Goal: Transaction & Acquisition: Purchase product/service

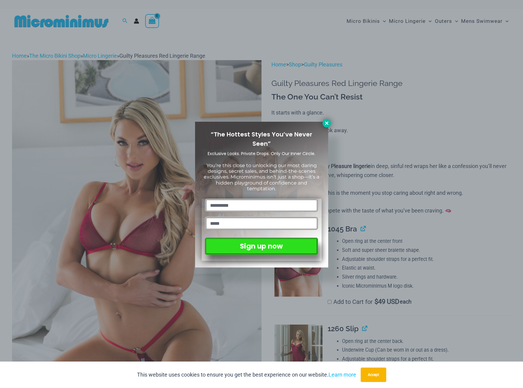
click at [325, 124] on icon at bounding box center [326, 123] width 5 height 5
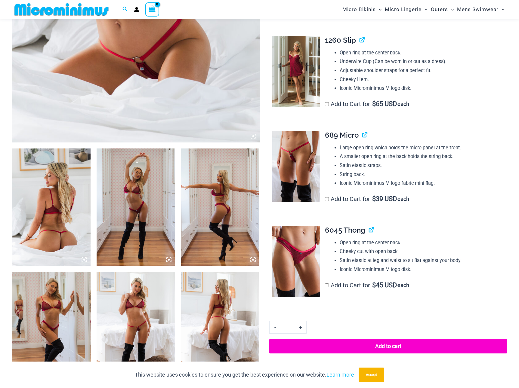
scroll to position [326, 0]
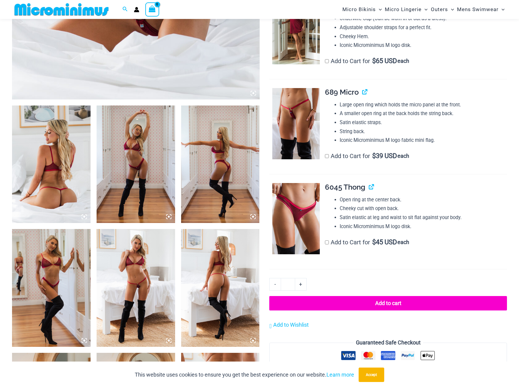
click at [137, 282] on img at bounding box center [136, 288] width 78 height 118
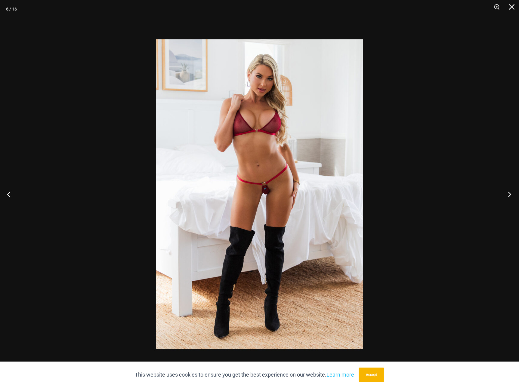
click at [507, 194] on button "Next" at bounding box center [507, 194] width 23 height 30
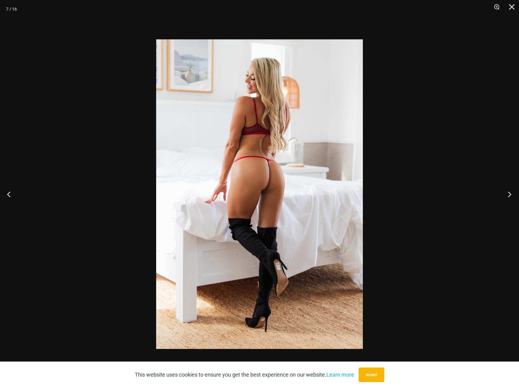
click at [507, 194] on button "Next" at bounding box center [507, 194] width 23 height 30
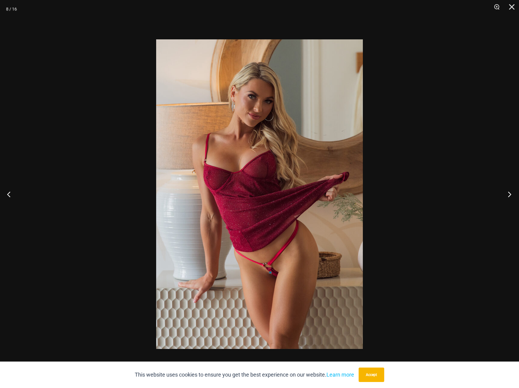
click at [507, 194] on button "Next" at bounding box center [507, 194] width 23 height 30
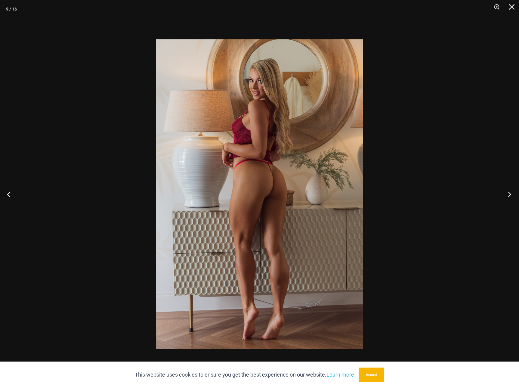
click at [507, 194] on button "Next" at bounding box center [507, 194] width 23 height 30
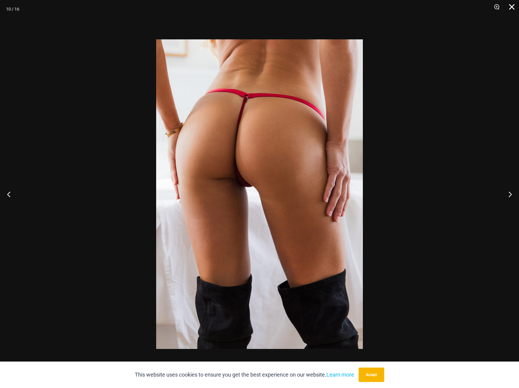
click at [512, 8] on button "Close" at bounding box center [509, 9] width 15 height 18
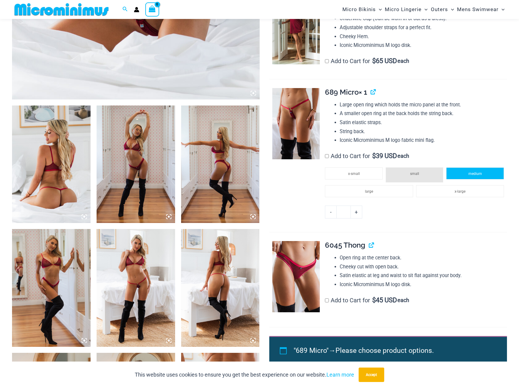
click at [467, 176] on li "medium" at bounding box center [475, 173] width 58 height 12
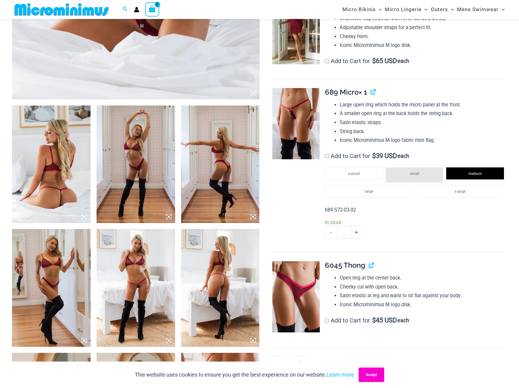
click at [373, 372] on button "Accept" at bounding box center [371, 375] width 26 height 14
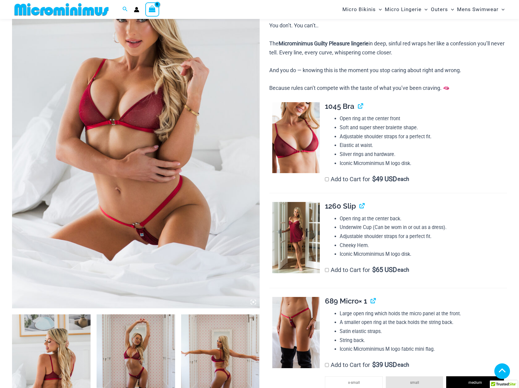
scroll to position [116, 0]
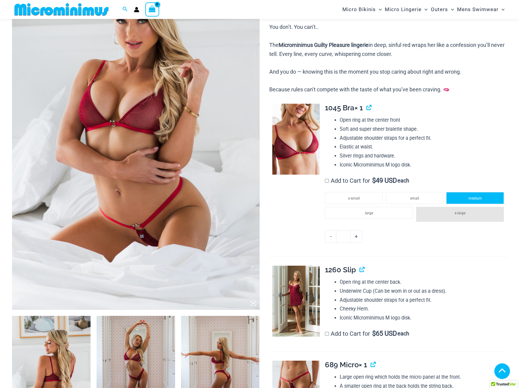
click at [466, 195] on li "medium" at bounding box center [475, 198] width 58 height 12
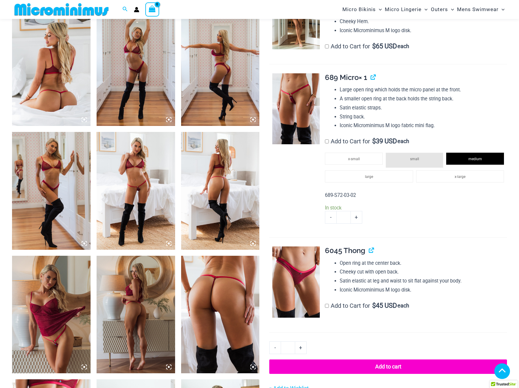
scroll to position [507, 0]
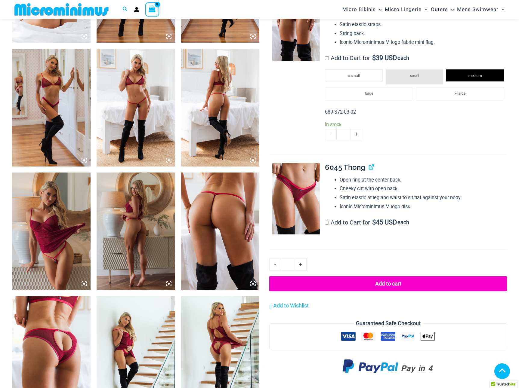
click at [405, 285] on button "Add to cart" at bounding box center [388, 283] width 238 height 15
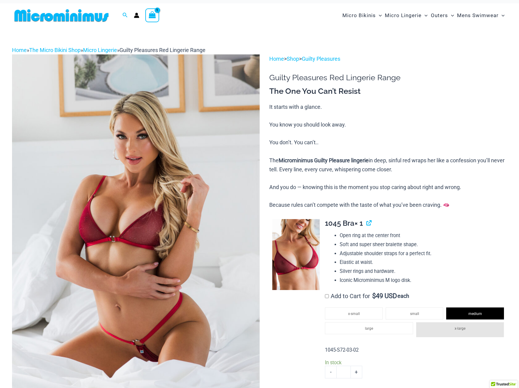
scroll to position [0, 0]
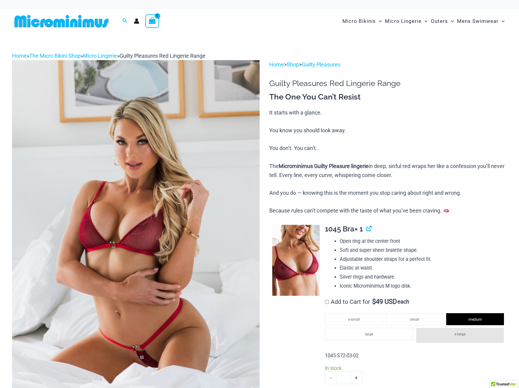
click at [152, 20] on icon "View Shopping Cart, 1 items" at bounding box center [152, 20] width 7 height 7
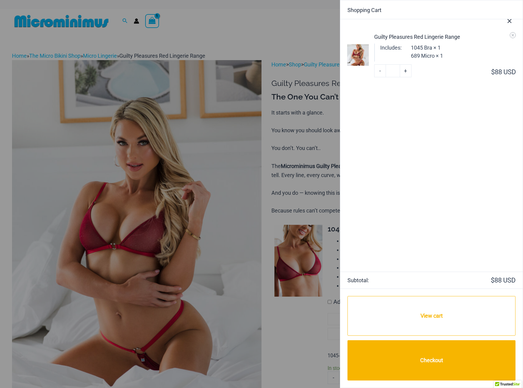
click at [228, 36] on div at bounding box center [261, 194] width 523 height 388
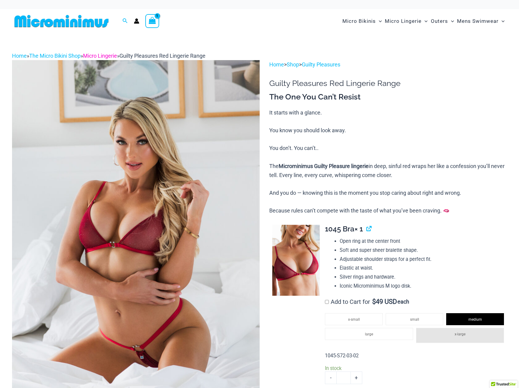
click at [112, 55] on link "Micro Lingerie" at bounding box center [100, 56] width 34 height 6
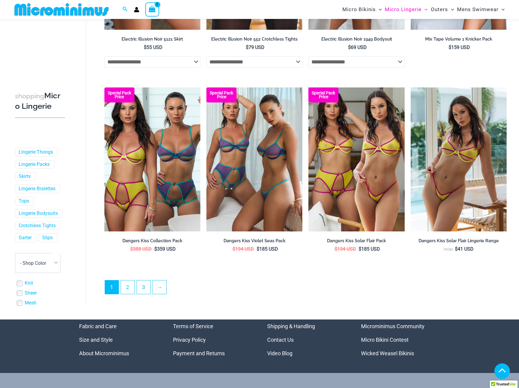
scroll to position [1497, 0]
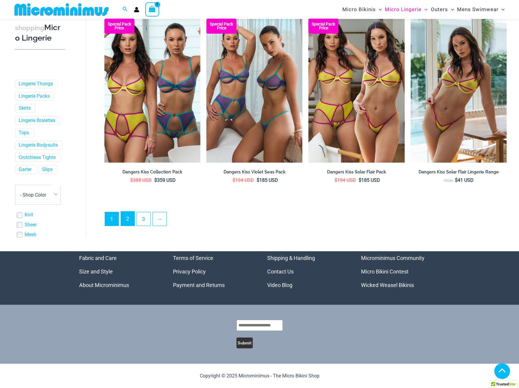
click at [130, 220] on link "2" at bounding box center [128, 219] width 14 height 14
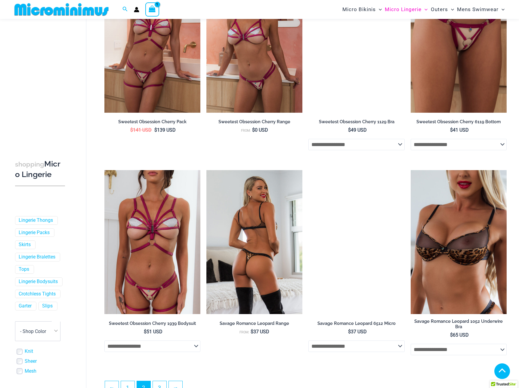
scroll to position [1318, 0]
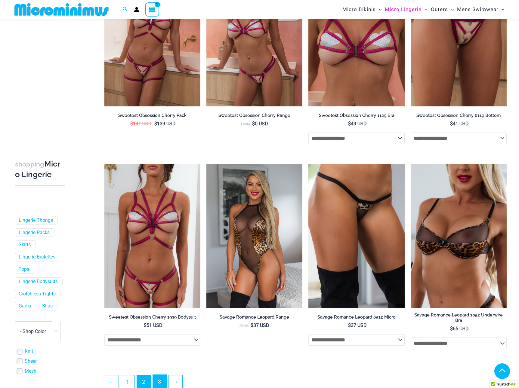
click at [160, 384] on link "3" at bounding box center [160, 382] width 14 height 14
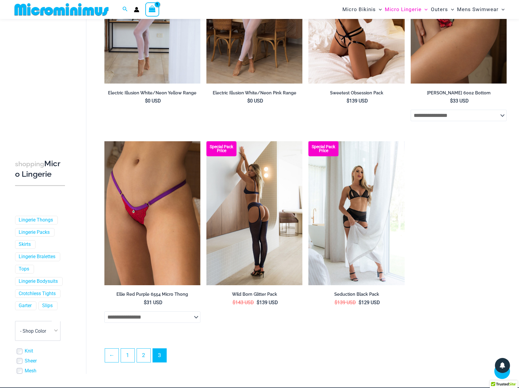
scroll to position [326, 0]
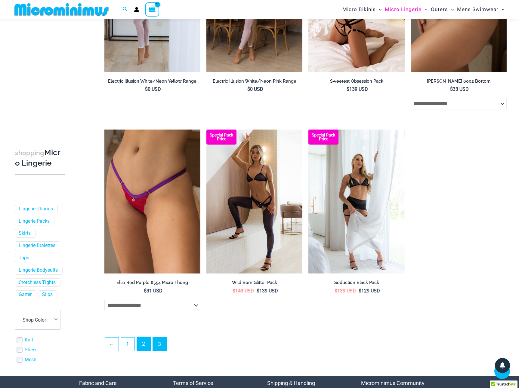
click at [139, 345] on link "2" at bounding box center [144, 344] width 14 height 14
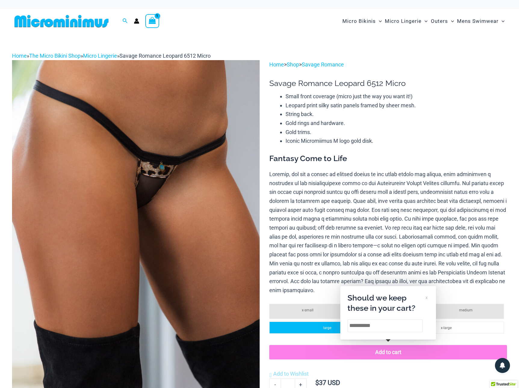
click at [311, 327] on li "large" at bounding box center [327, 328] width 116 height 12
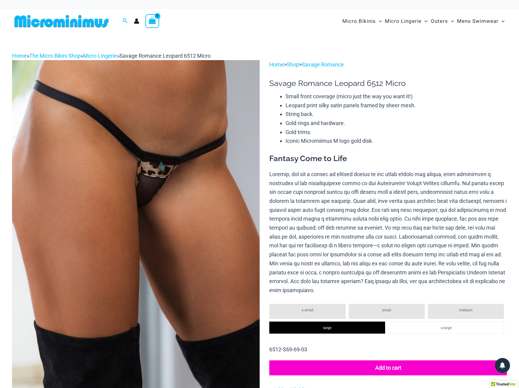
click at [366, 371] on button "Add to cart" at bounding box center [388, 367] width 238 height 15
click at [155, 22] on icon "View Shopping Cart, 2 items" at bounding box center [152, 20] width 7 height 7
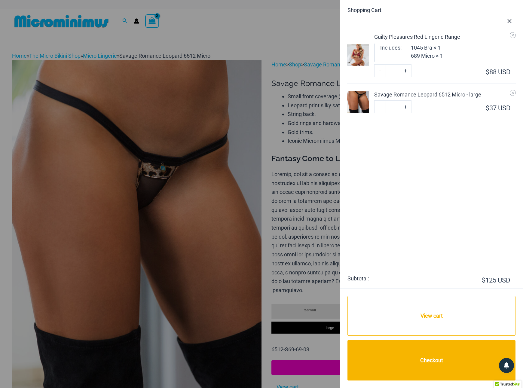
click at [328, 189] on div at bounding box center [261, 194] width 523 height 388
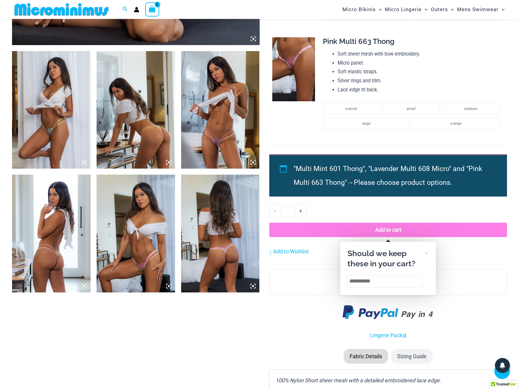
scroll to position [381, 0]
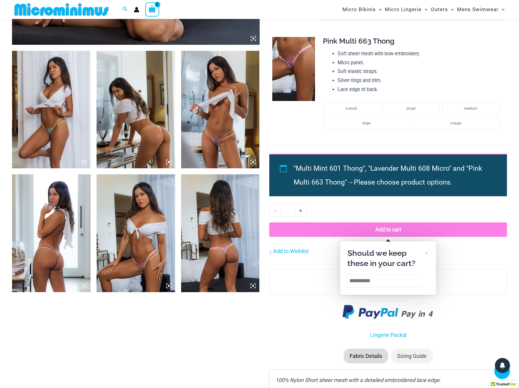
click at [223, 244] on img at bounding box center [220, 233] width 78 height 118
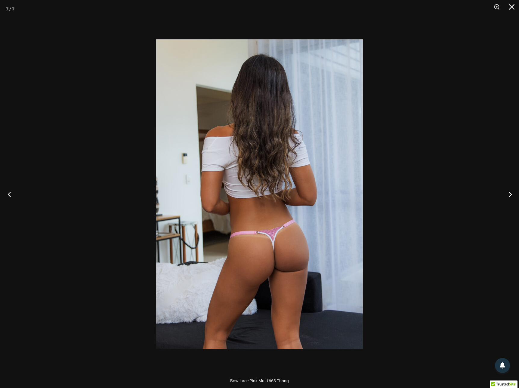
click at [8, 195] on button "Previous" at bounding box center [11, 194] width 23 height 30
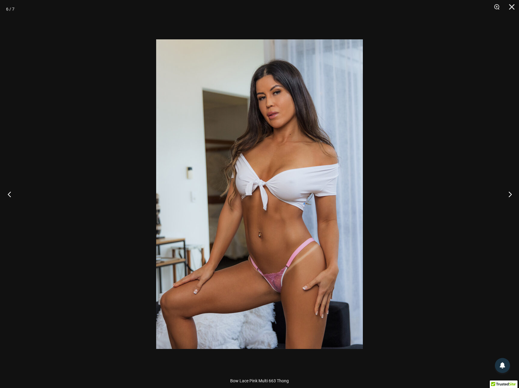
click at [8, 196] on button "Previous" at bounding box center [11, 194] width 23 height 30
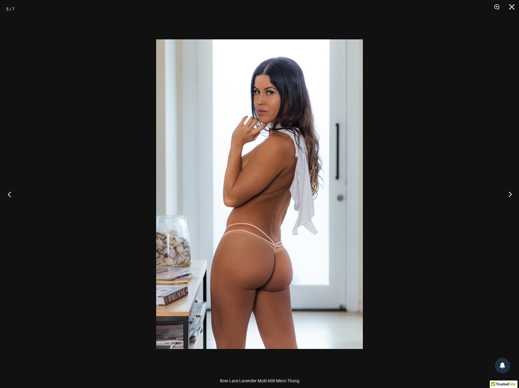
click at [9, 195] on button "Previous" at bounding box center [11, 194] width 23 height 30
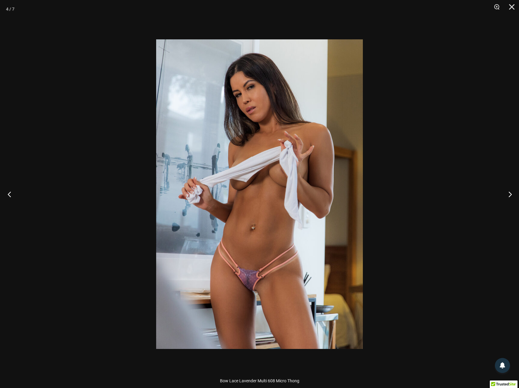
click at [9, 195] on button "Previous" at bounding box center [11, 194] width 23 height 30
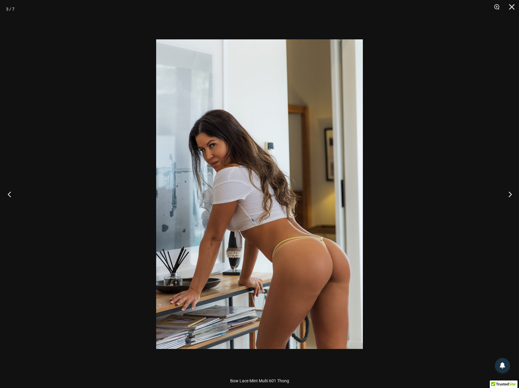
click at [9, 196] on button "Previous" at bounding box center [11, 194] width 23 height 30
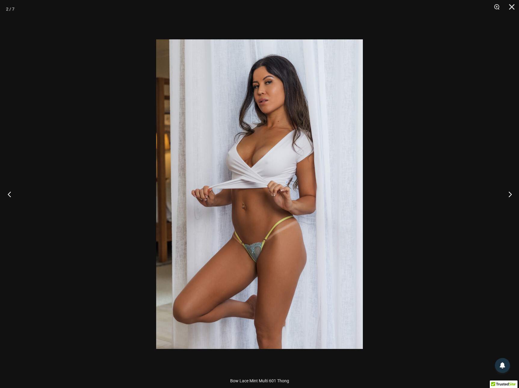
click at [9, 196] on button "Previous" at bounding box center [11, 194] width 23 height 30
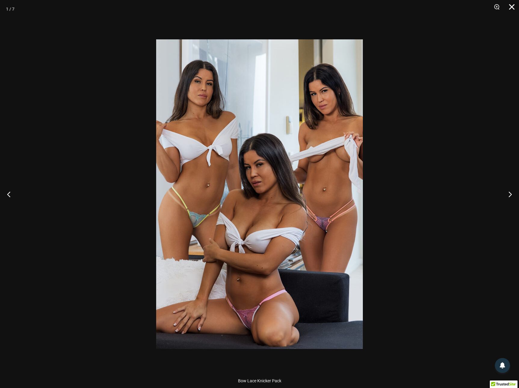
click at [511, 5] on button "Close" at bounding box center [509, 9] width 15 height 18
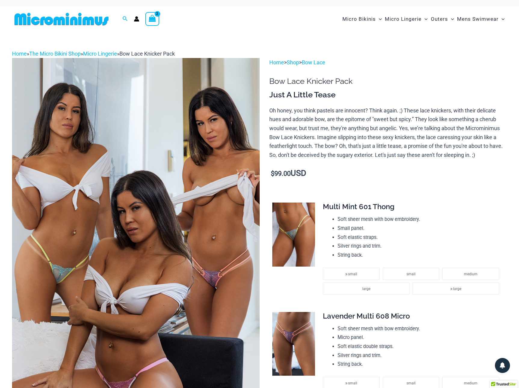
scroll to position [0, 0]
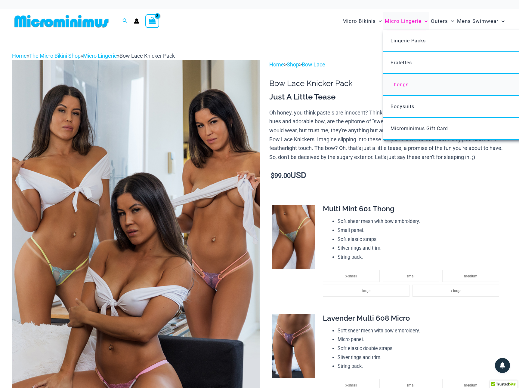
click at [401, 84] on span "Thongs" at bounding box center [399, 85] width 18 height 6
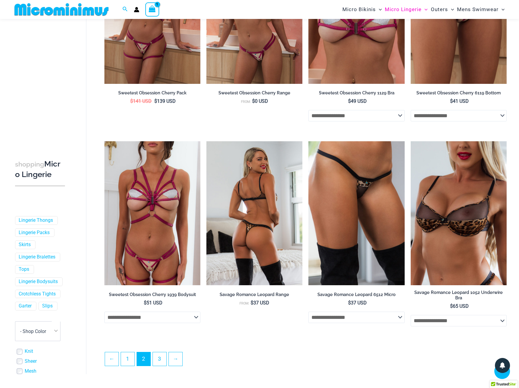
scroll to position [1351, 0]
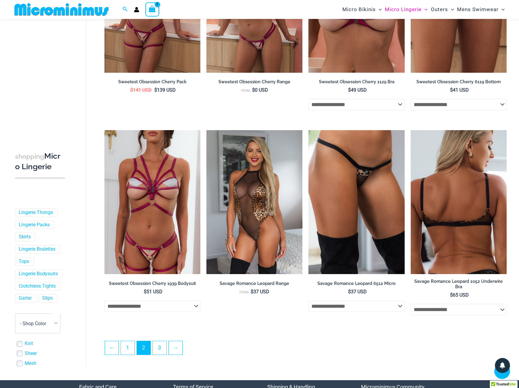
click at [451, 228] on img at bounding box center [458, 202] width 96 height 144
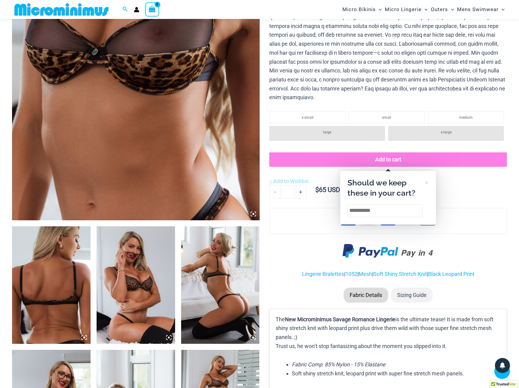
scroll to position [204, 0]
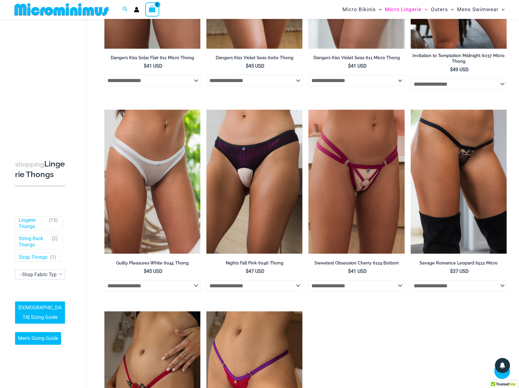
scroll to position [567, 0]
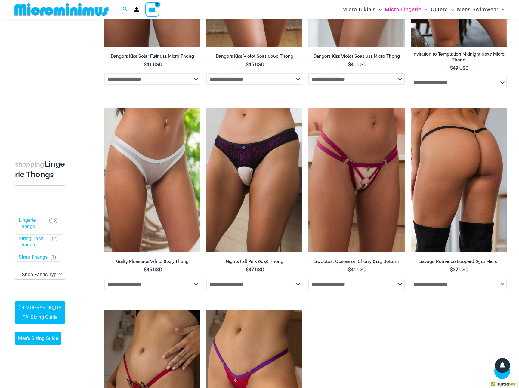
click at [455, 218] on img at bounding box center [458, 180] width 96 height 144
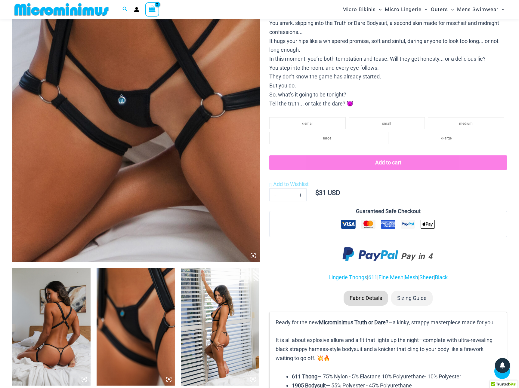
scroll to position [146, 0]
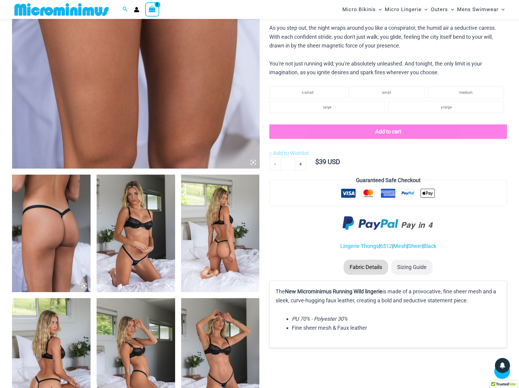
scroll to position [295, 0]
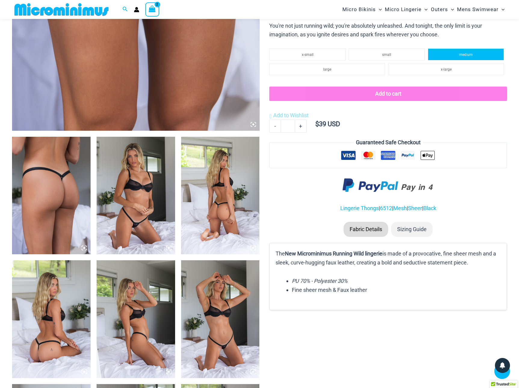
click at [469, 56] on span "medium" at bounding box center [466, 55] width 14 height 4
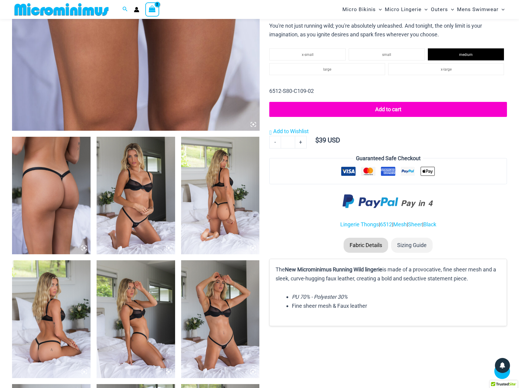
click at [394, 110] on button "Add to cart" at bounding box center [388, 109] width 238 height 15
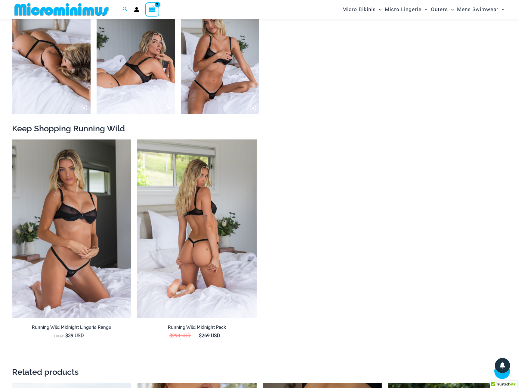
scroll to position [686, 0]
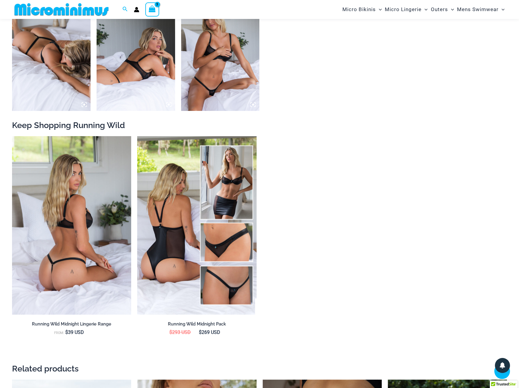
click at [89, 224] on img at bounding box center [71, 225] width 119 height 179
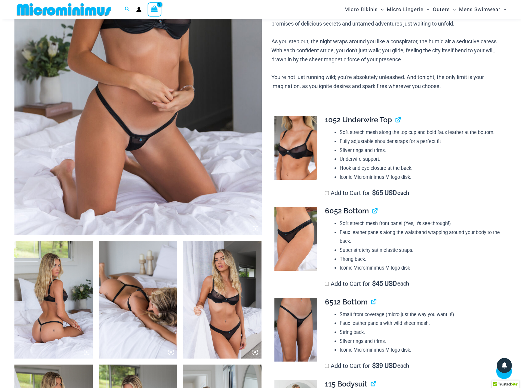
scroll to position [175, 0]
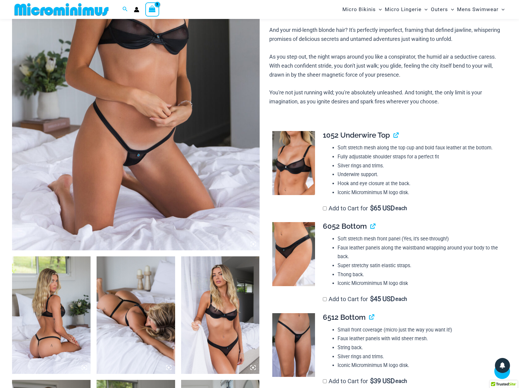
click at [151, 9] on icon "View Shopping Cart, 3 items" at bounding box center [152, 8] width 7 height 7
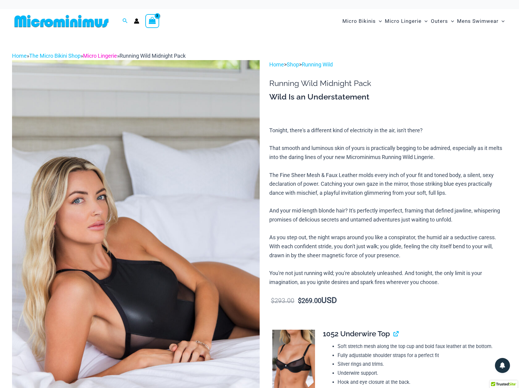
click at [105, 55] on link "Micro Lingerie" at bounding box center [100, 56] width 34 height 6
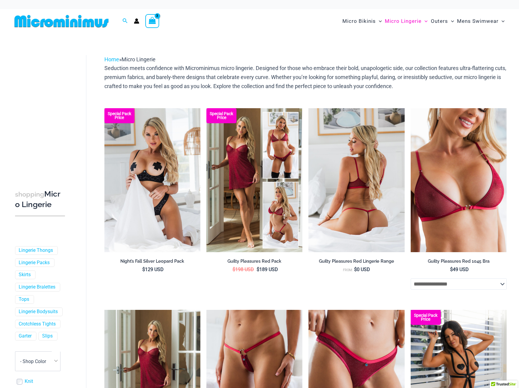
click at [358, 186] on img at bounding box center [356, 180] width 96 height 144
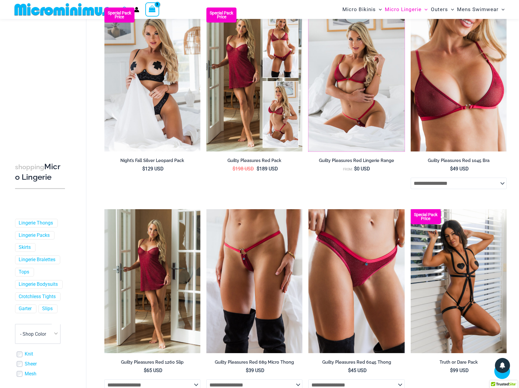
scroll to position [206, 0]
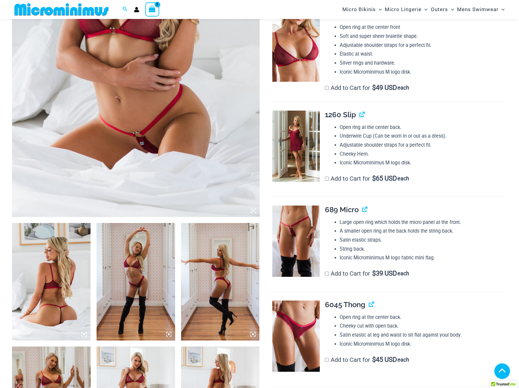
scroll to position [236, 0]
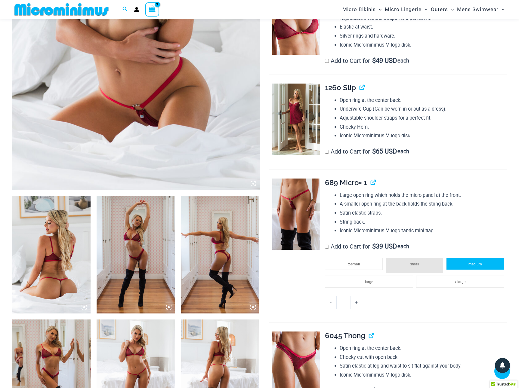
click at [475, 262] on li "medium" at bounding box center [475, 264] width 58 height 12
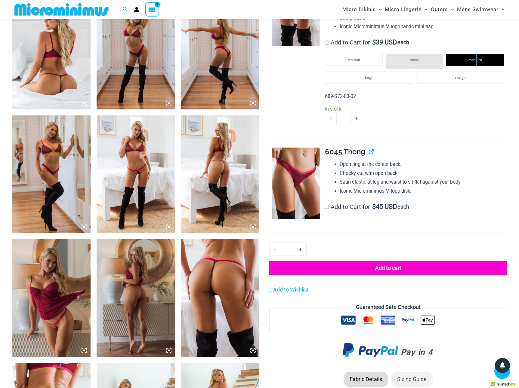
scroll to position [476, 0]
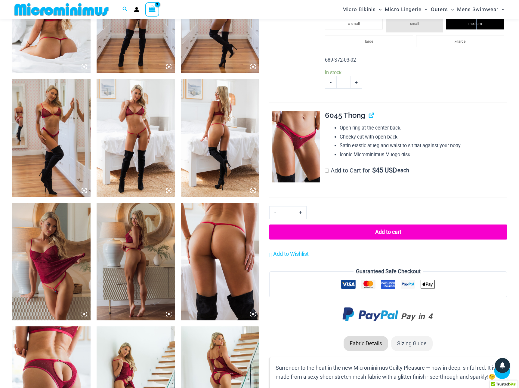
click at [396, 226] on button "Add to cart" at bounding box center [388, 232] width 238 height 15
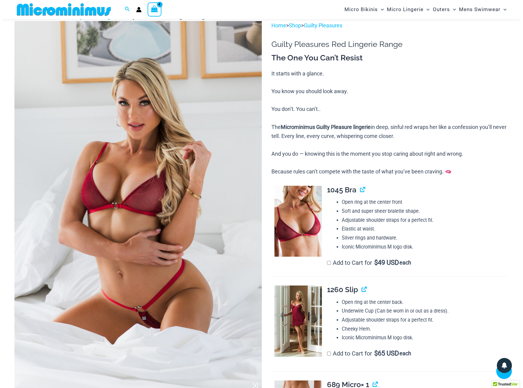
scroll to position [25, 0]
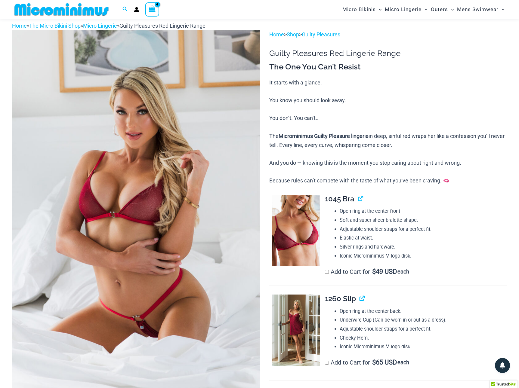
click at [154, 9] on icon "View Shopping Cart, 4 items" at bounding box center [152, 8] width 7 height 7
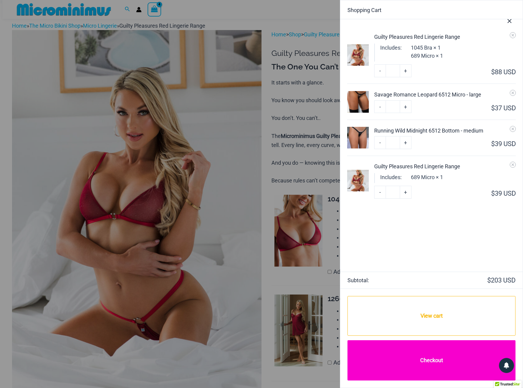
click at [429, 365] on link "Checkout" at bounding box center [432, 360] width 168 height 40
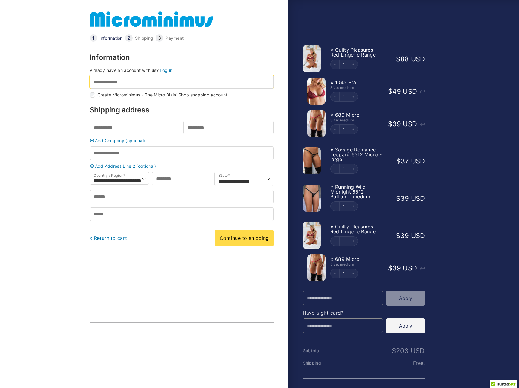
click at [121, 78] on input "Email address *" at bounding box center [182, 82] width 184 height 14
click at [60, 164] on body "Checkout | Microminimus - The Micro Bikini Shop Cart Information Shipping Payme…" at bounding box center [259, 184] width 519 height 369
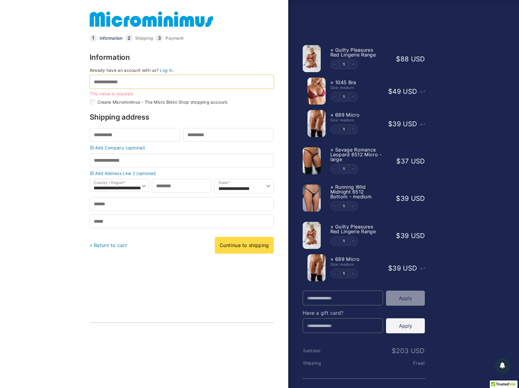
click at [124, 84] on input "Email address *" at bounding box center [182, 82] width 184 height 14
type input "**********"
select select "**"
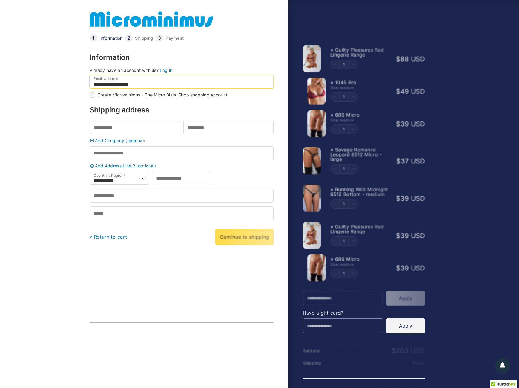
type input "**********"
click at [120, 130] on input "First name *" at bounding box center [135, 128] width 90 height 14
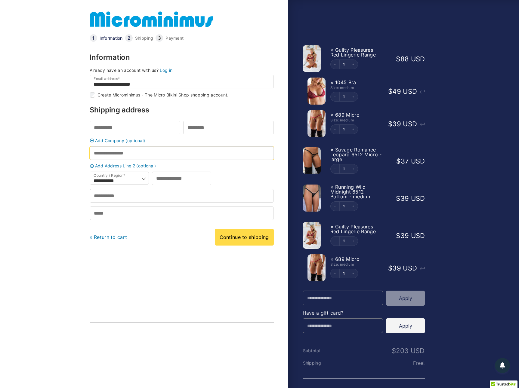
click at [124, 153] on div "**********" at bounding box center [182, 170] width 184 height 99
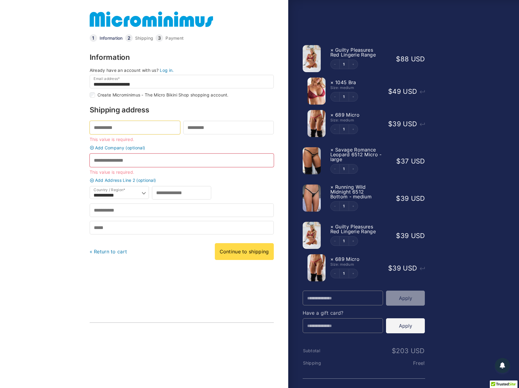
click at [114, 131] on input "First name *" at bounding box center [135, 128] width 90 height 14
type input "*****"
type input "**********"
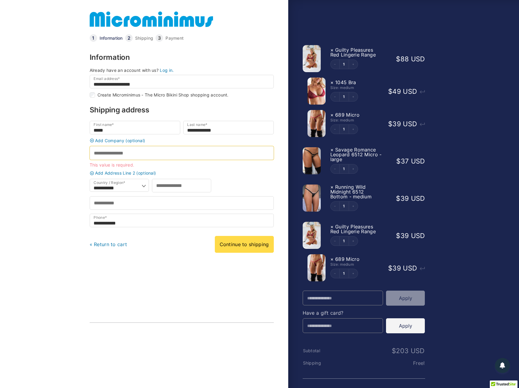
click at [113, 155] on input "Street address *" at bounding box center [182, 153] width 184 height 14
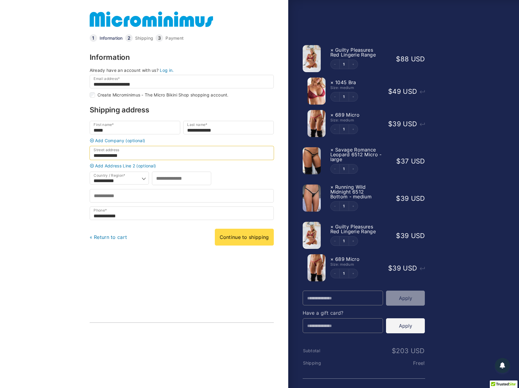
type input "**********"
click at [164, 181] on input "Postcode / ZIP *" at bounding box center [181, 179] width 59 height 14
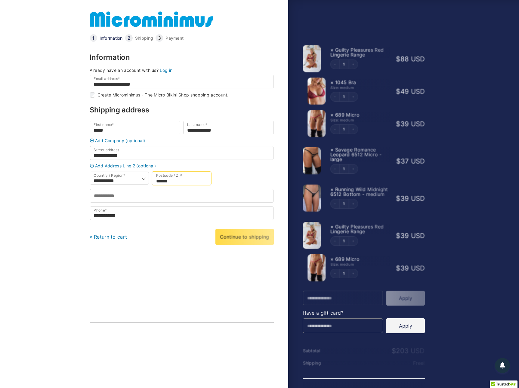
type input "******"
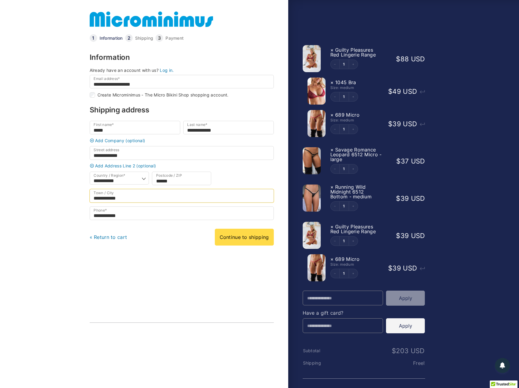
type input "**********"
click at [311, 299] on input "Promo Code" at bounding box center [342, 298] width 81 height 15
paste input "**********"
click at [405, 299] on button "Apply" at bounding box center [405, 298] width 39 height 15
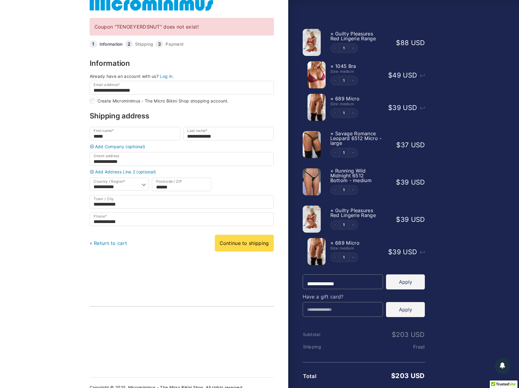
scroll to position [26, 0]
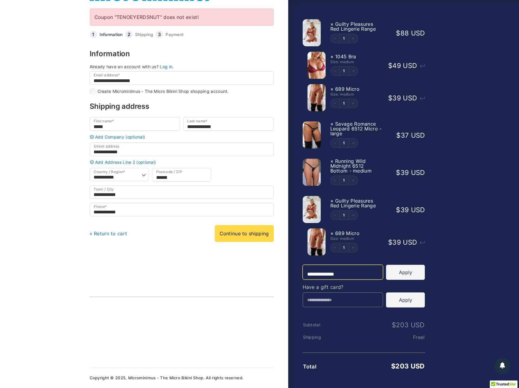
drag, startPoint x: 362, startPoint y: 274, endPoint x: 271, endPoint y: 269, distance: 91.0
click at [273, 268] on form "**********" at bounding box center [259, 198] width 343 height 380
paste input "text"
type input "*********"
click at [406, 272] on button "Apply" at bounding box center [405, 272] width 39 height 15
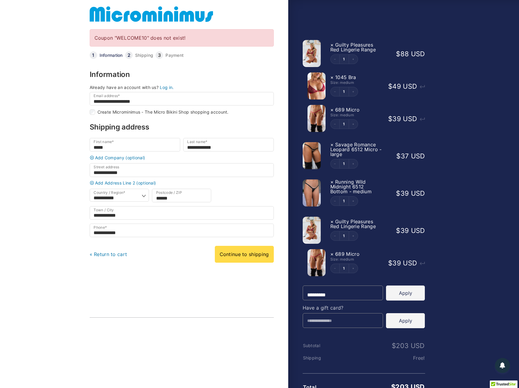
scroll to position [4, 0]
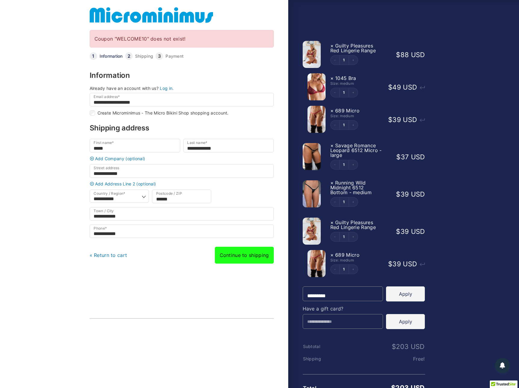
click at [246, 260] on link "Continue to shipping" at bounding box center [244, 255] width 59 height 17
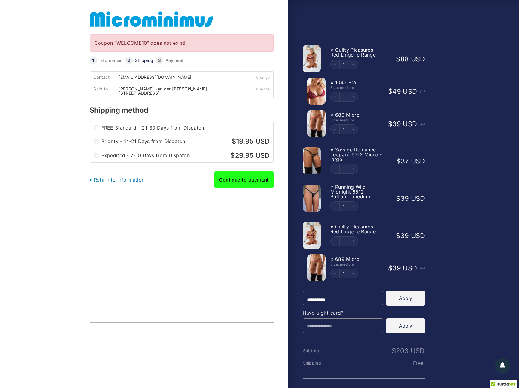
click at [251, 179] on link "Continue to payment" at bounding box center [244, 179] width 60 height 17
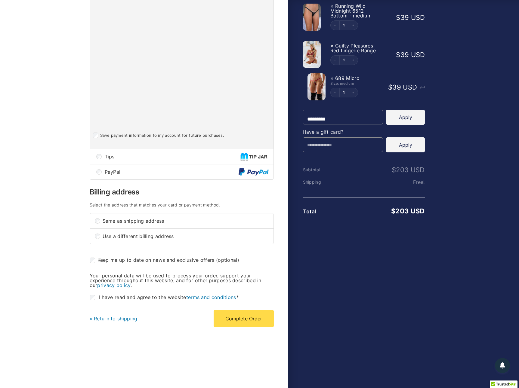
scroll to position [210, 0]
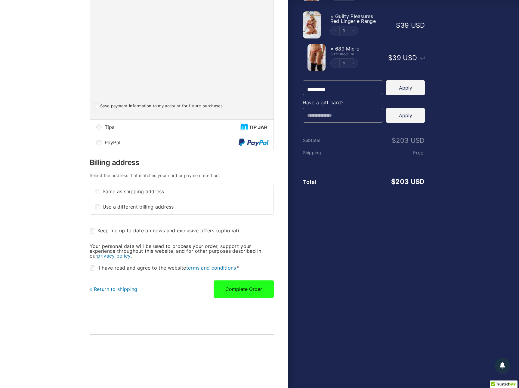
click at [248, 287] on button "Complete Order" at bounding box center [243, 289] width 60 height 17
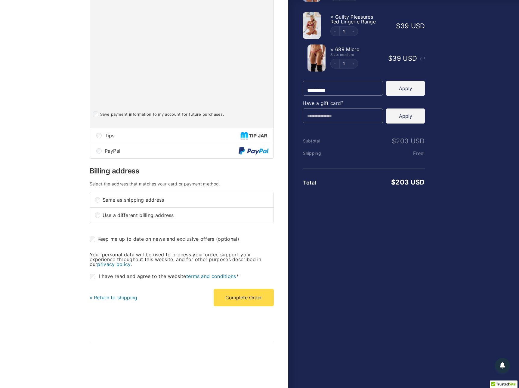
scroll to position [245, 0]
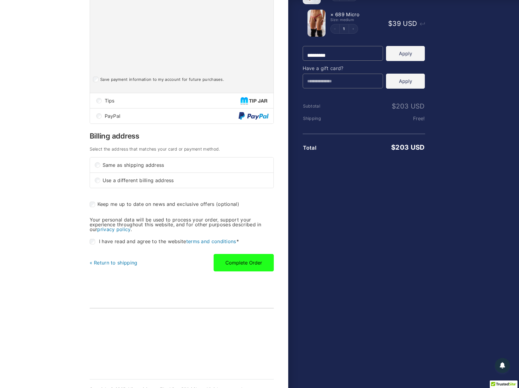
click at [263, 262] on button "Complete Order" at bounding box center [243, 262] width 60 height 17
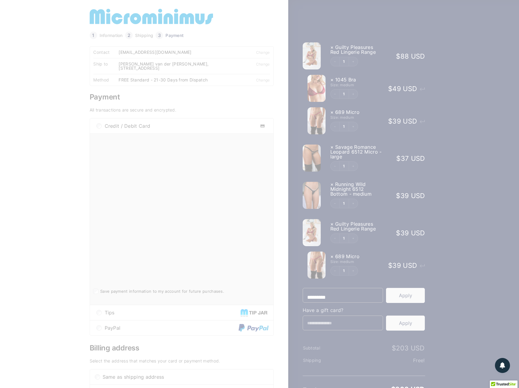
scroll to position [0, 0]
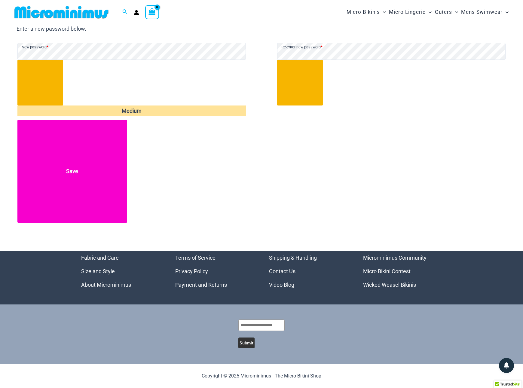
click at [90, 171] on button "Save" at bounding box center [72, 171] width 110 height 103
